Goal: Task Accomplishment & Management: Manage account settings

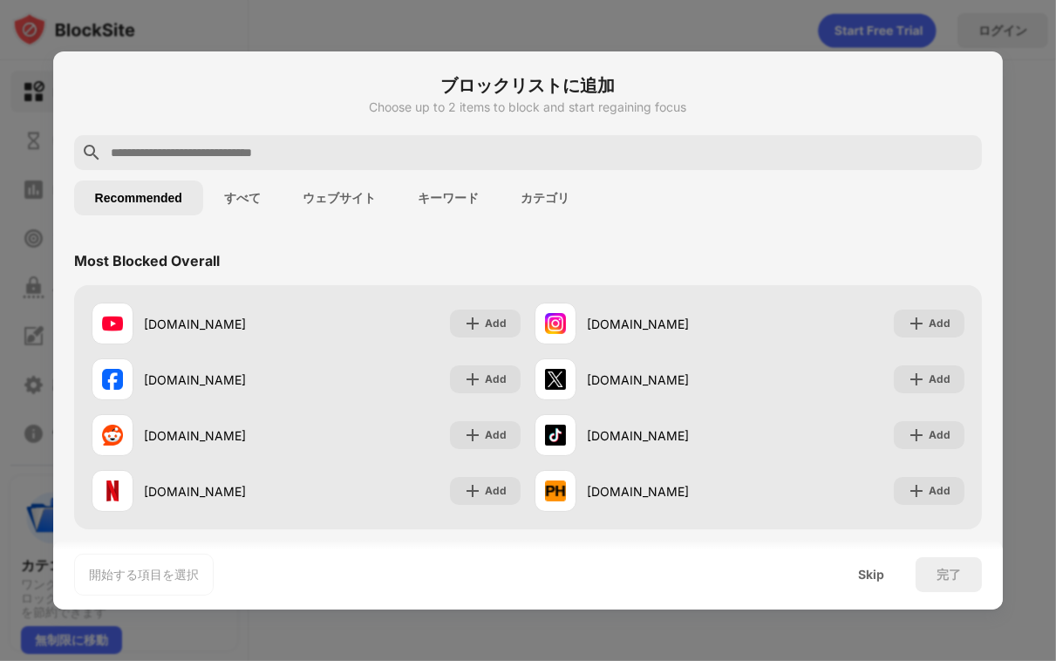
click at [1022, 184] on div at bounding box center [528, 330] width 1056 height 661
click at [858, 579] on div "Skip" at bounding box center [871, 575] width 26 height 14
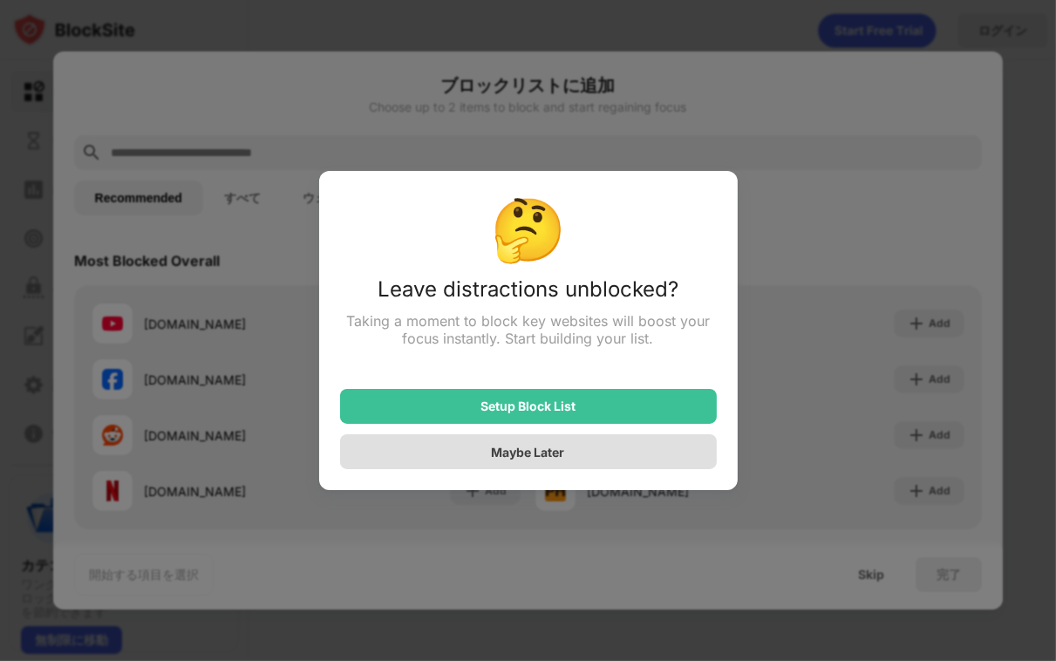
click at [568, 455] on div "Maybe Later" at bounding box center [528, 451] width 377 height 35
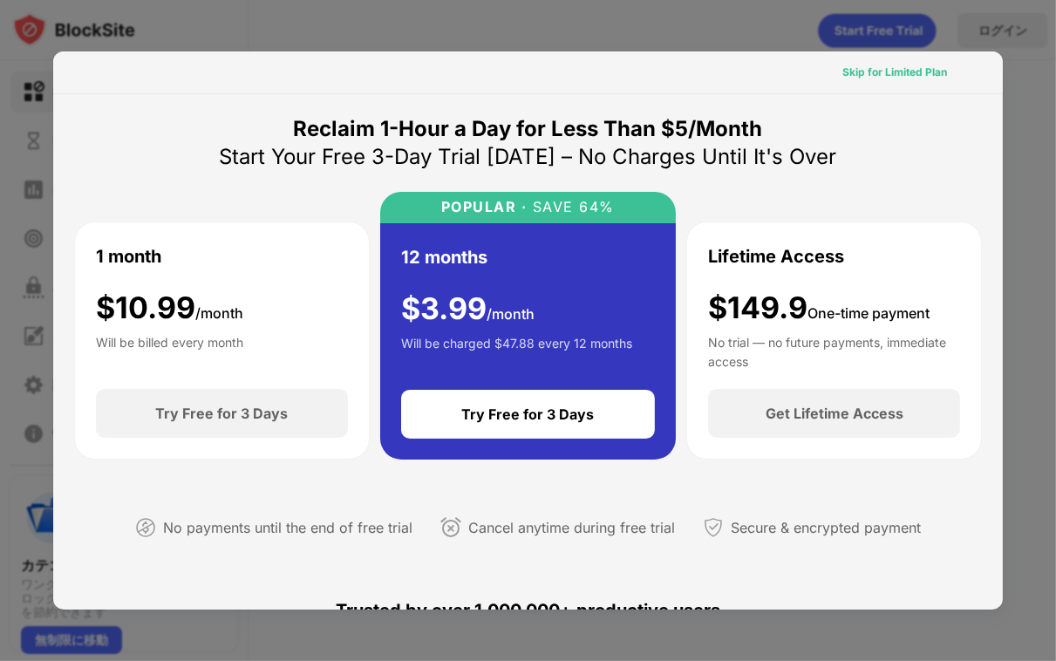
click at [857, 68] on div "Skip for Limited Plan" at bounding box center [895, 72] width 105 height 17
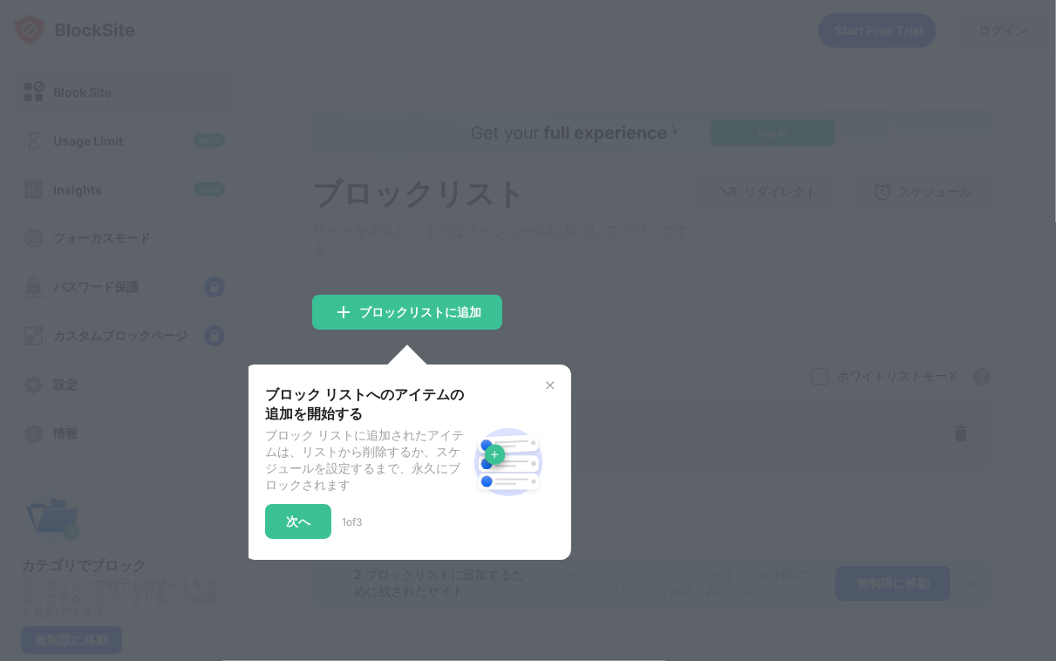
click at [534, 397] on div "ブロック リストへのアイテムの追加を開始する ブロック リストに追加されたアイテムは、リストから削除するか、スケジュールを設定するまで、永久にブロックされます…" at bounding box center [407, 463] width 285 height 154
click at [539, 390] on div "ブロック リストへのアイテムの追加を開始する ブロック リストに追加されたアイテムは、リストから削除するか、スケジュールを設定するまで、永久にブロックされます…" at bounding box center [407, 463] width 285 height 154
click at [558, 389] on div "ブロック リストへのアイテムの追加を開始する ブロック リストに追加されたアイテムは、リストから削除するか、スケジュールを設定するまで、永久にブロックされます…" at bounding box center [407, 462] width 327 height 195
click at [554, 391] on img at bounding box center [550, 386] width 14 height 14
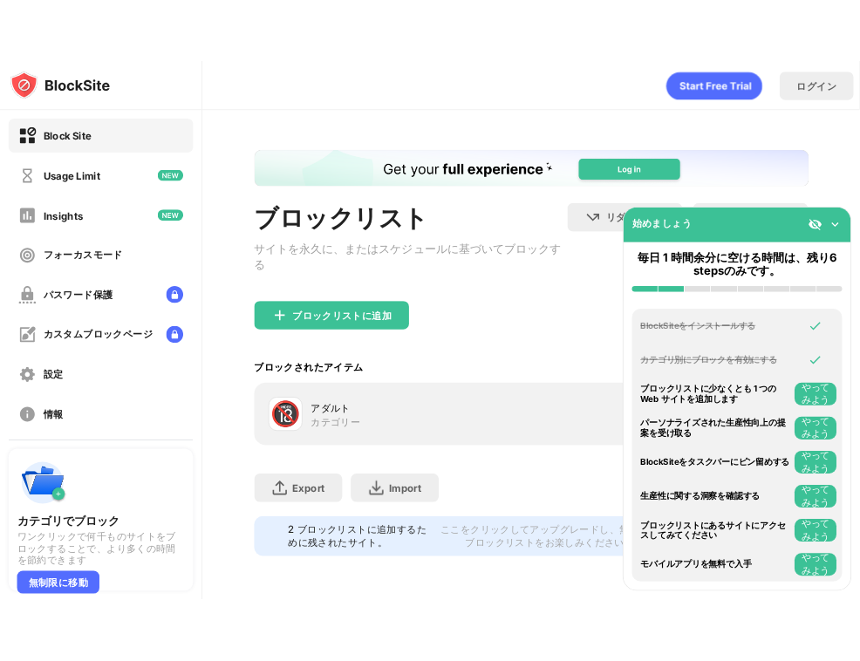
scroll to position [14, 0]
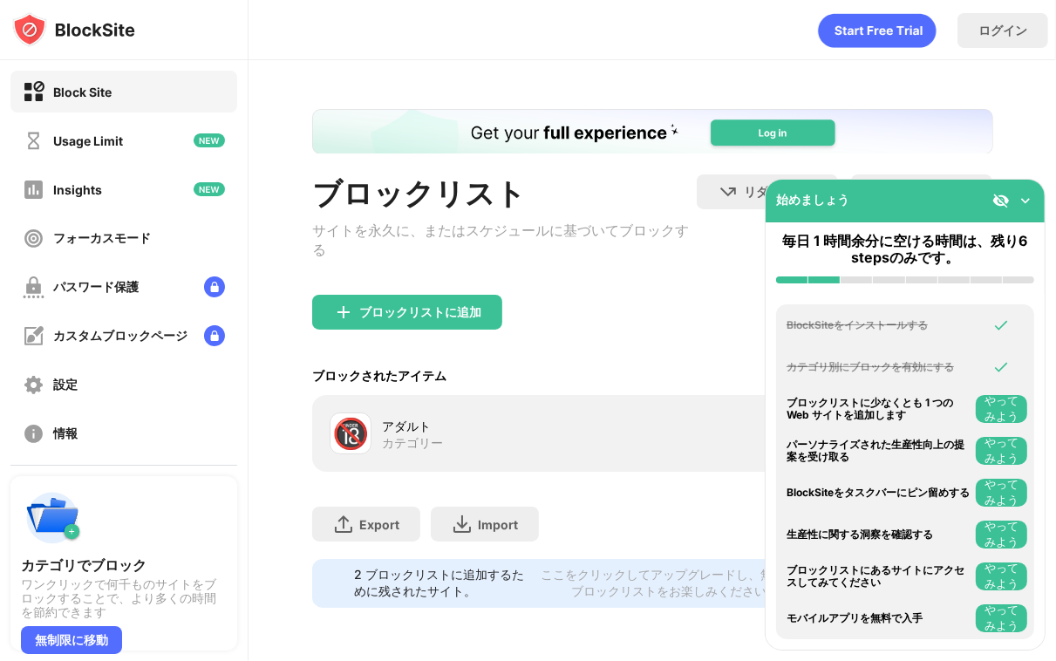
click at [1005, 196] on img at bounding box center [1001, 200] width 17 height 17
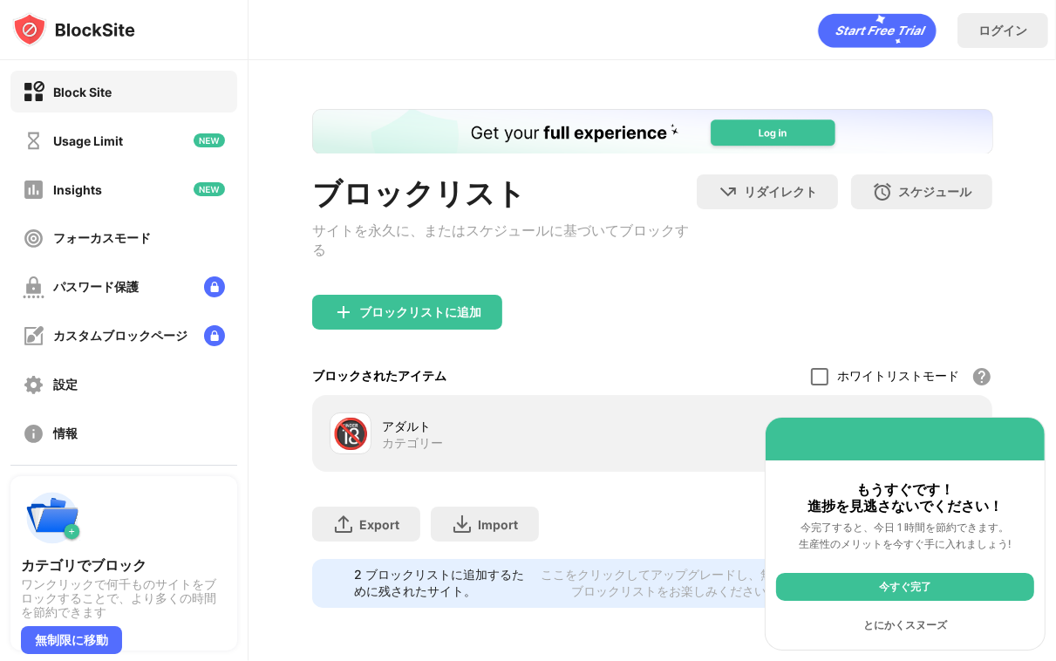
click at [811, 368] on div at bounding box center [819, 376] width 17 height 17
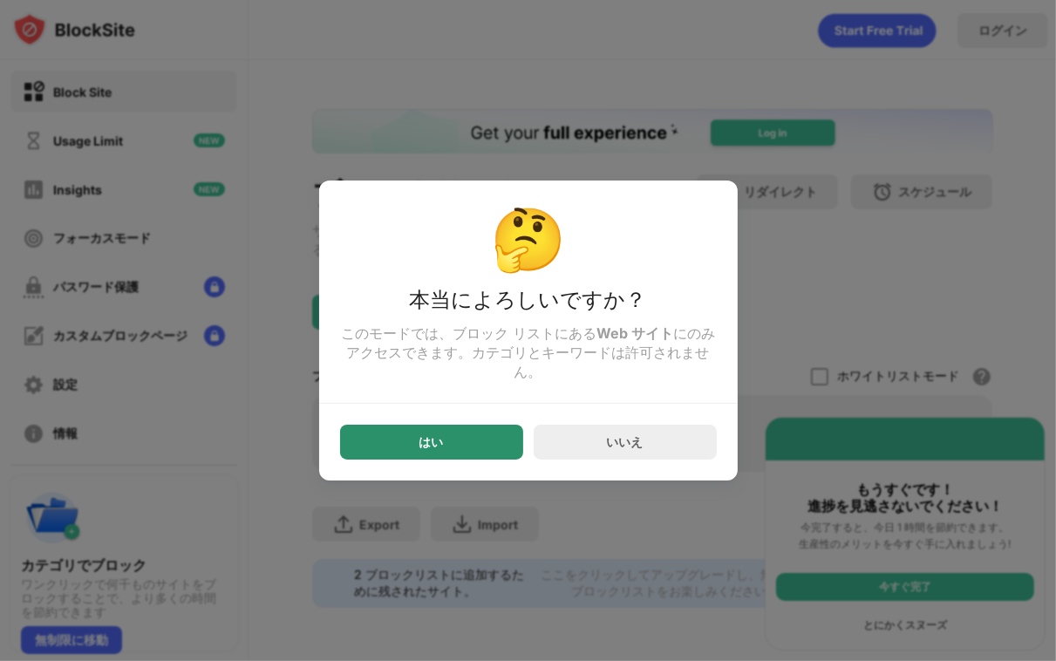
click at [500, 448] on div "はい" at bounding box center [431, 442] width 183 height 35
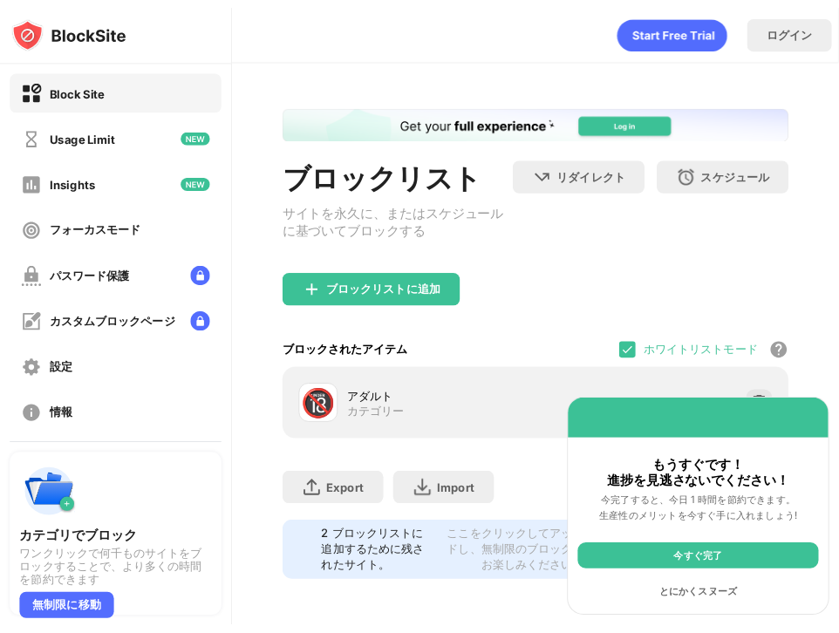
scroll to position [0, 0]
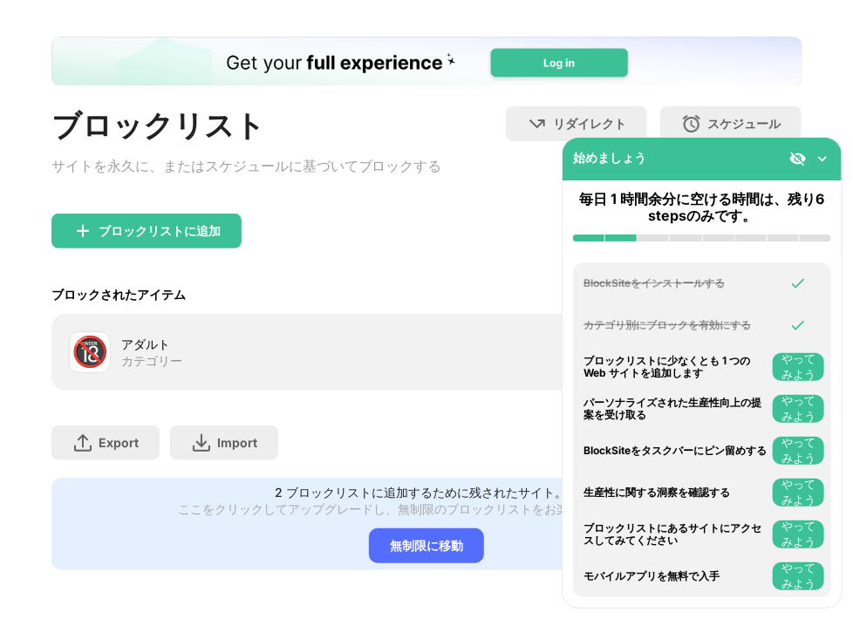
scroll to position [91, 0]
click at [827, 172] on div "始めましょう" at bounding box center [702, 159] width 279 height 43
click at [805, 163] on img at bounding box center [797, 158] width 17 height 17
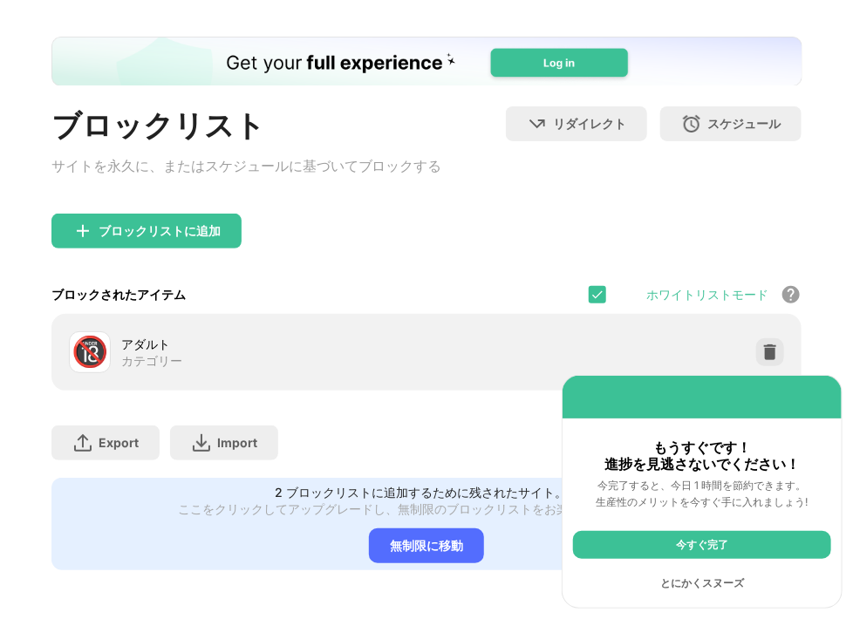
click at [702, 549] on div "今すぐ完了" at bounding box center [702, 545] width 258 height 28
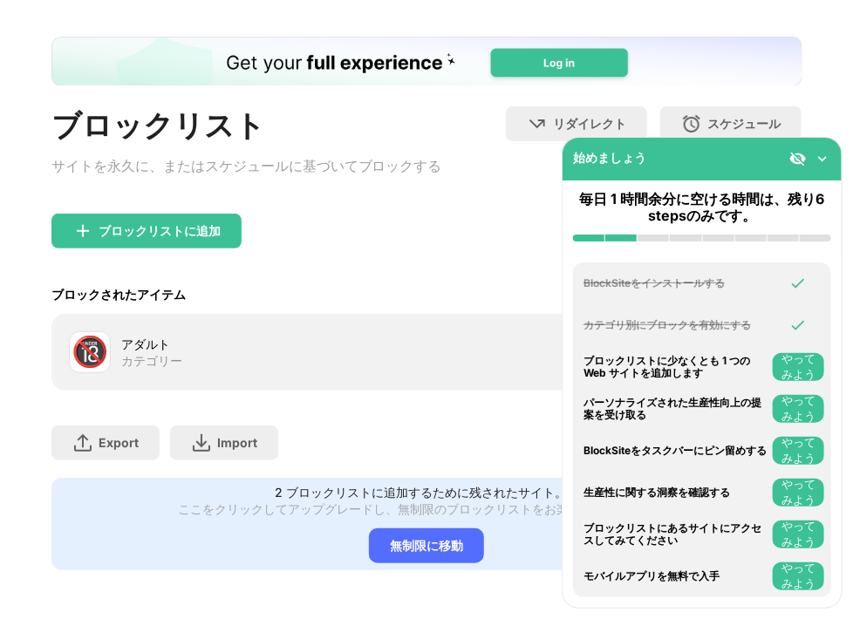
click at [816, 158] on img at bounding box center [822, 158] width 17 height 17
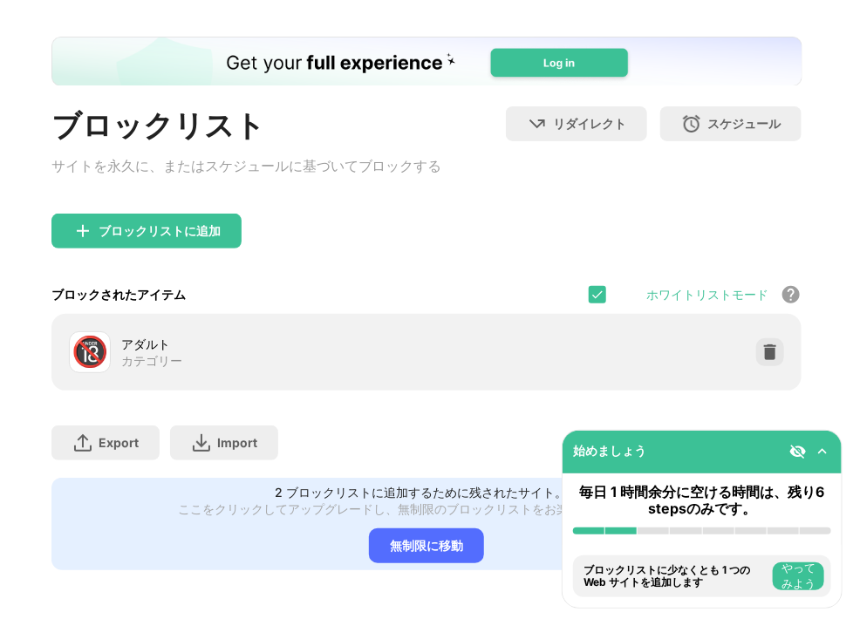
click at [801, 437] on div "始めましょう" at bounding box center [702, 452] width 279 height 43
click at [799, 448] on img at bounding box center [797, 451] width 17 height 17
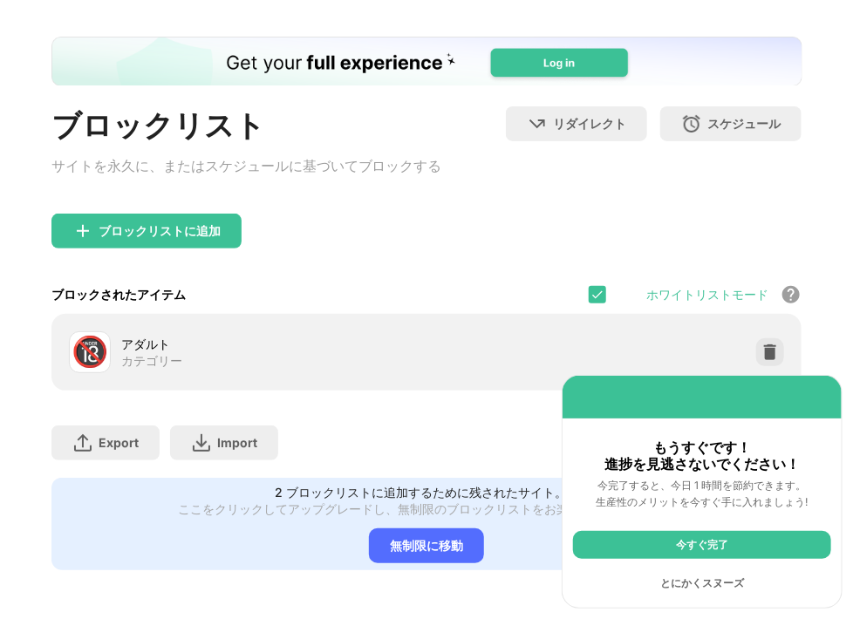
click at [719, 586] on div "とにかくスヌーズ" at bounding box center [702, 584] width 258 height 28
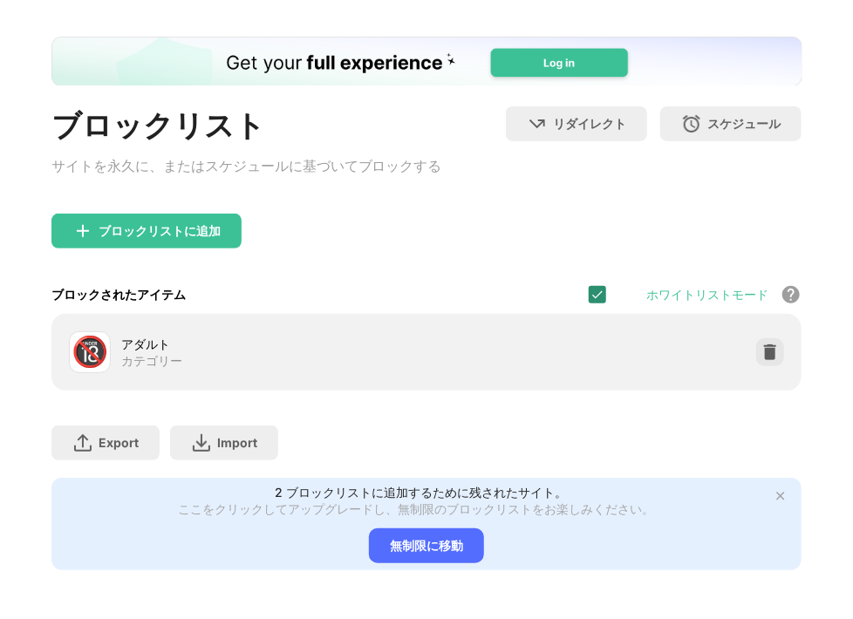
click at [591, 288] on img at bounding box center [598, 295] width 14 height 14
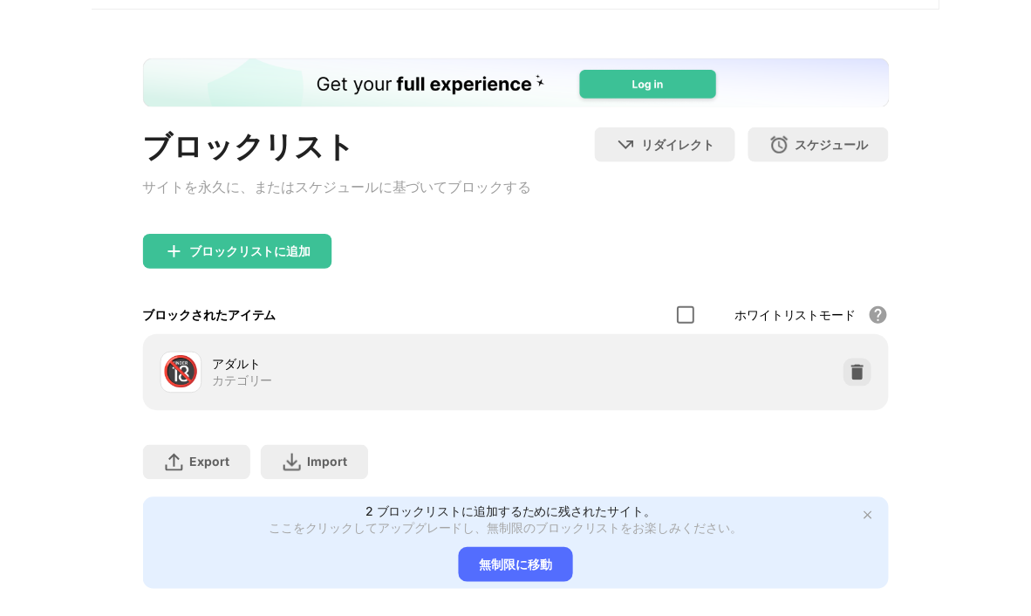
scroll to position [0, 0]
